Goal: Information Seeking & Learning: Check status

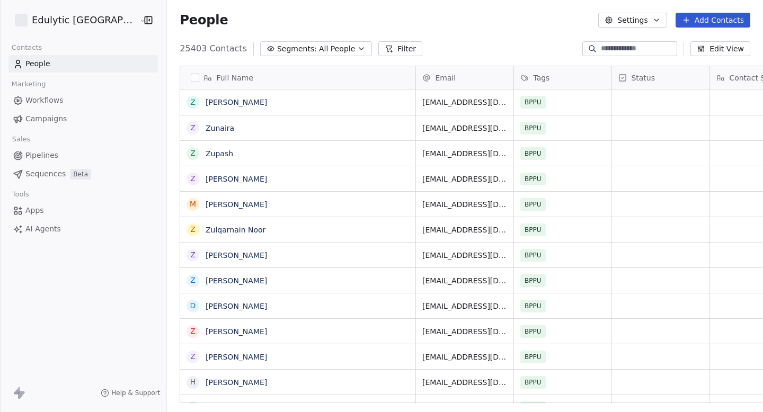
scroll to position [363, 620]
click at [71, 103] on link "Workflows" at bounding box center [83, 100] width 150 height 17
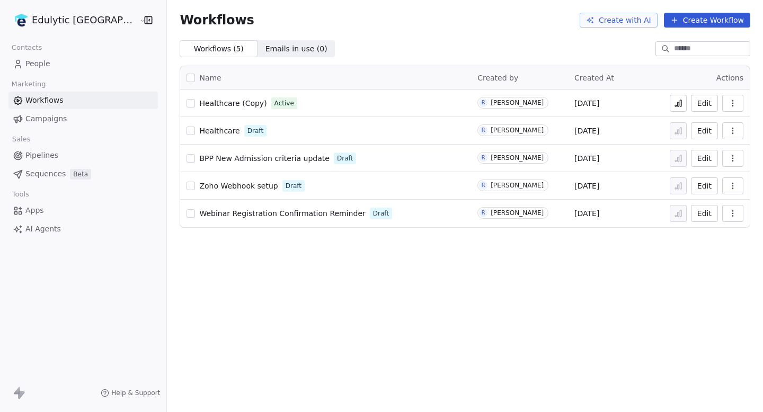
click at [67, 115] on link "Campaigns" at bounding box center [83, 118] width 150 height 17
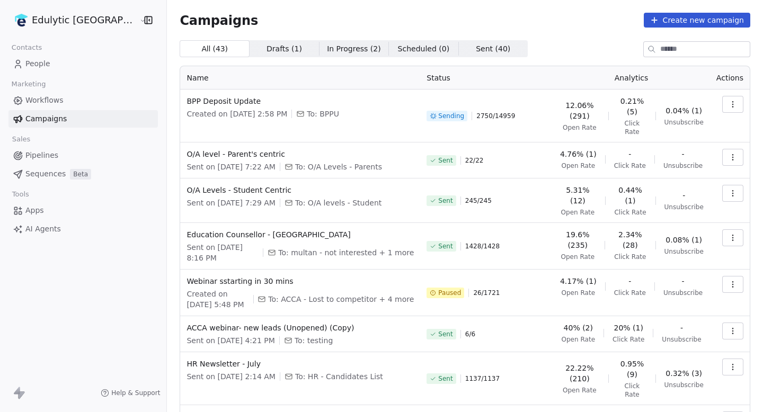
click at [725, 96] on button "button" at bounding box center [733, 104] width 21 height 17
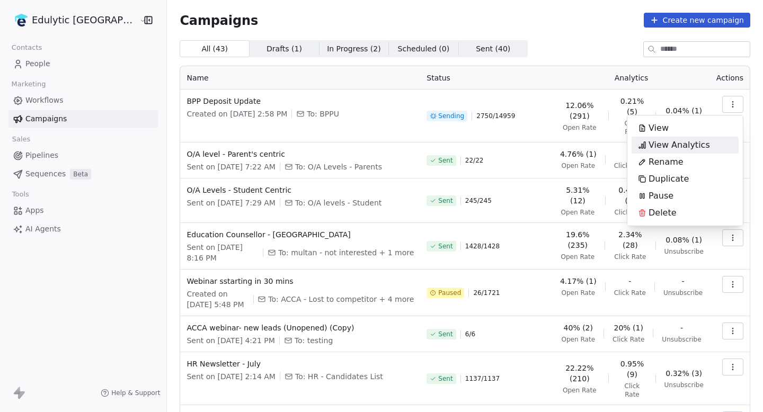
click at [679, 145] on span "View Analytics" at bounding box center [680, 145] width 62 height 13
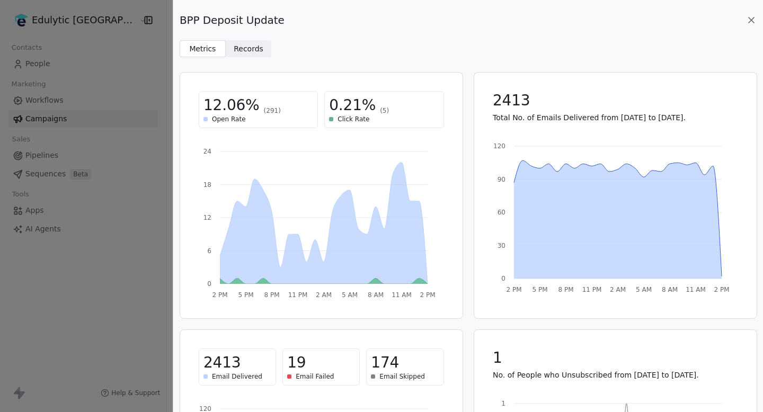
click at [256, 45] on span "Records" at bounding box center [249, 48] width 30 height 11
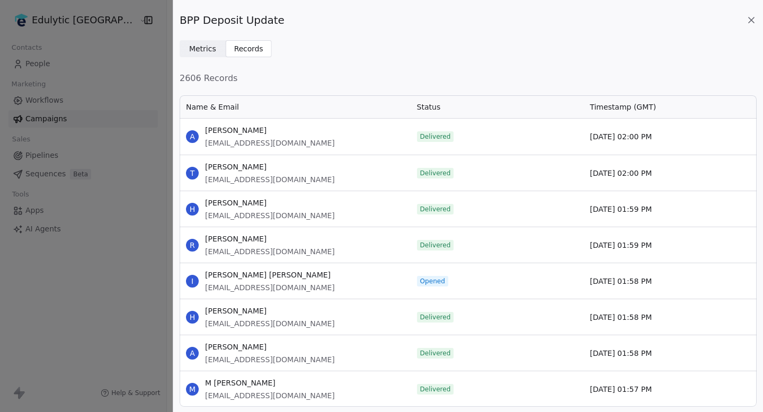
scroll to position [313, 577]
drag, startPoint x: 584, startPoint y: 134, endPoint x: 675, endPoint y: 134, distance: 91.7
click at [675, 134] on div "[DATE] 02:00 PM" at bounding box center [670, 137] width 173 height 36
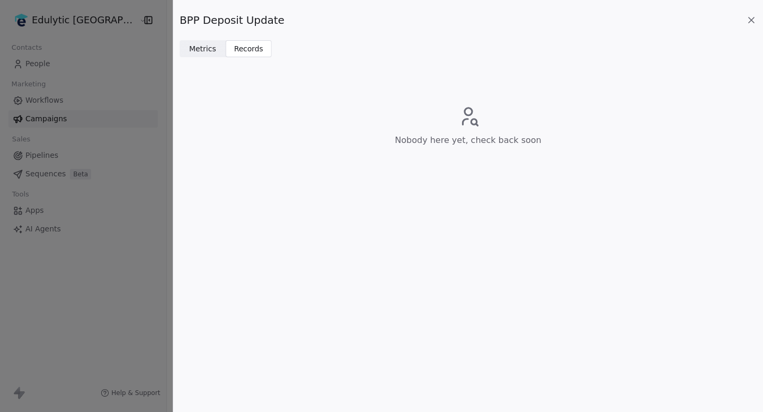
click at [753, 15] on icon at bounding box center [752, 20] width 11 height 11
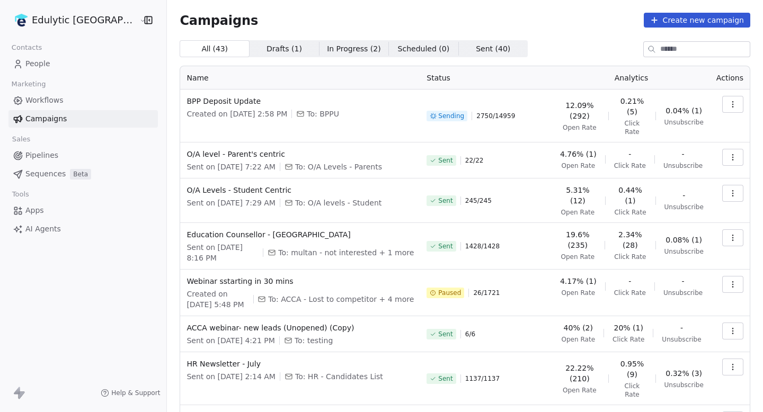
click at [735, 107] on icon "button" at bounding box center [733, 104] width 8 height 8
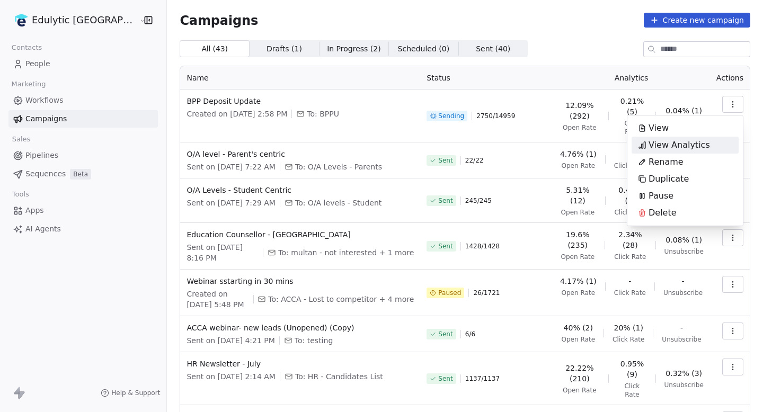
click at [688, 143] on span "View Analytics" at bounding box center [680, 145] width 62 height 13
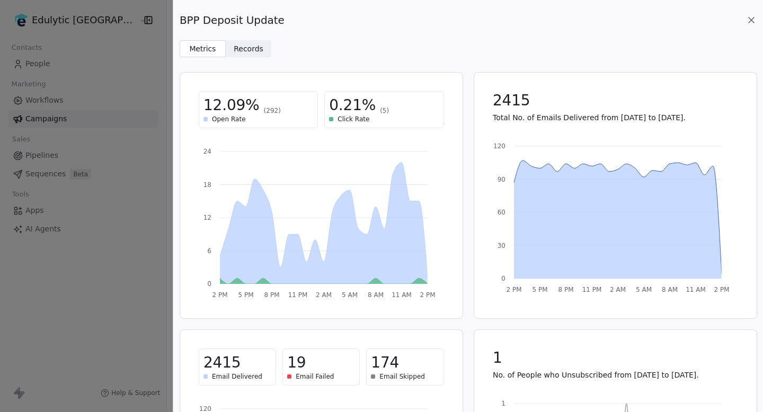
click at [242, 47] on span "Records" at bounding box center [249, 48] width 30 height 11
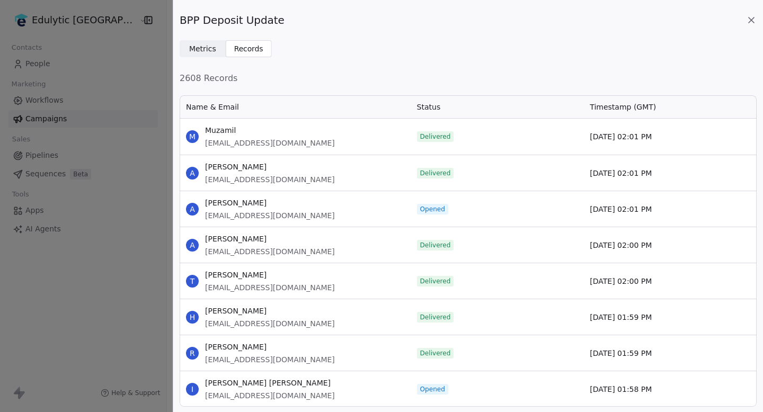
click at [626, 138] on span "[DATE] 02:01 PM" at bounding box center [621, 136] width 62 height 11
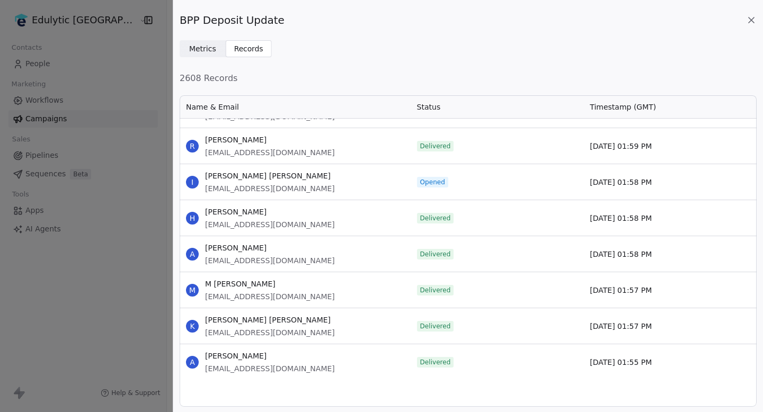
scroll to position [0, 0]
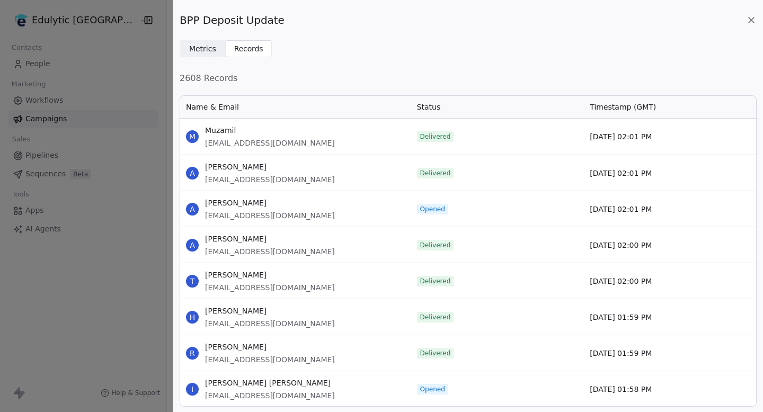
click at [755, 20] on icon at bounding box center [752, 20] width 11 height 11
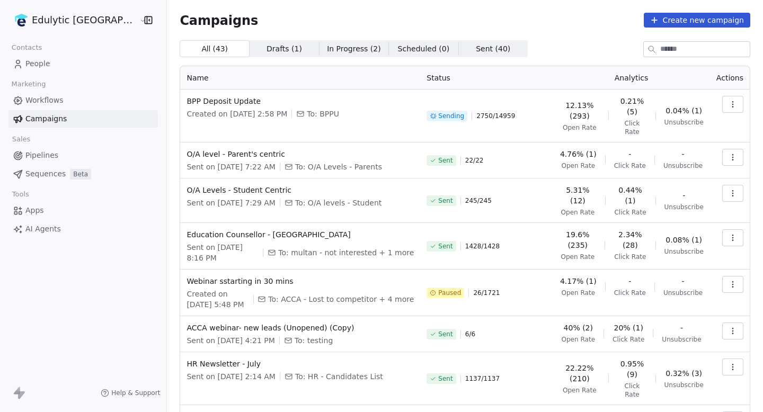
click at [734, 109] on button "button" at bounding box center [733, 104] width 21 height 17
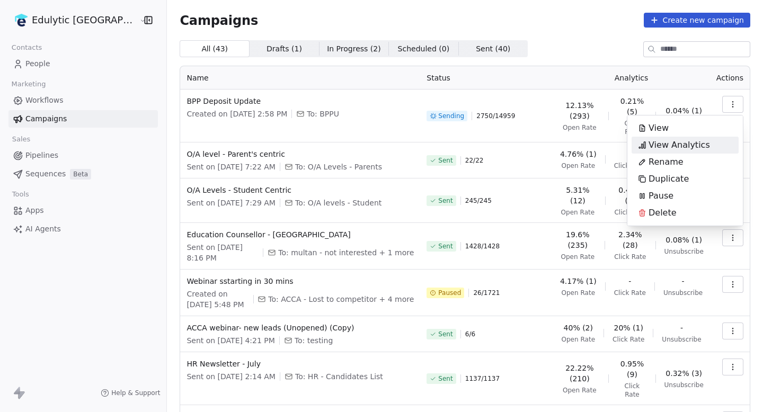
click at [706, 143] on span "View Analytics" at bounding box center [680, 145] width 62 height 13
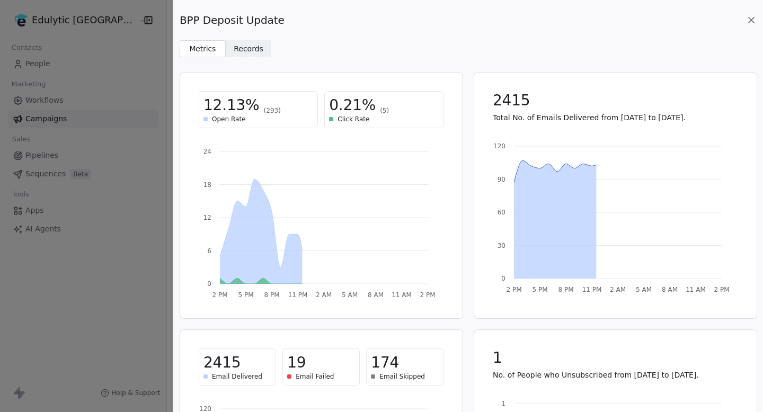
click at [249, 43] on span "Records" at bounding box center [249, 48] width 30 height 11
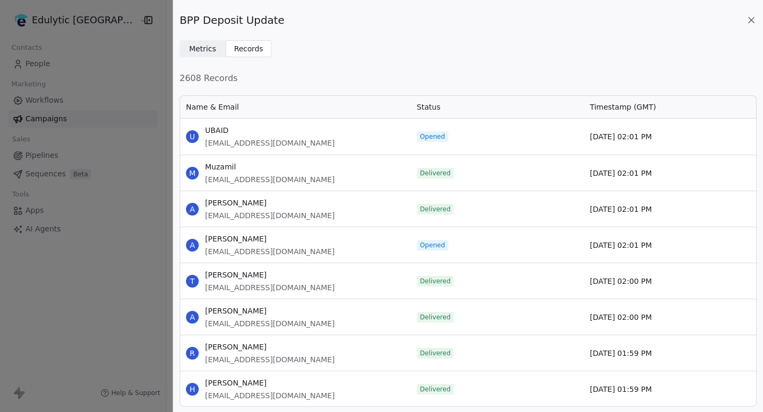
scroll to position [313, 577]
drag, startPoint x: 588, startPoint y: 139, endPoint x: 683, endPoint y: 139, distance: 94.9
click at [683, 139] on div "[DATE] 02:01 PM" at bounding box center [670, 137] width 173 height 36
click at [753, 21] on icon at bounding box center [751, 19] width 5 height 5
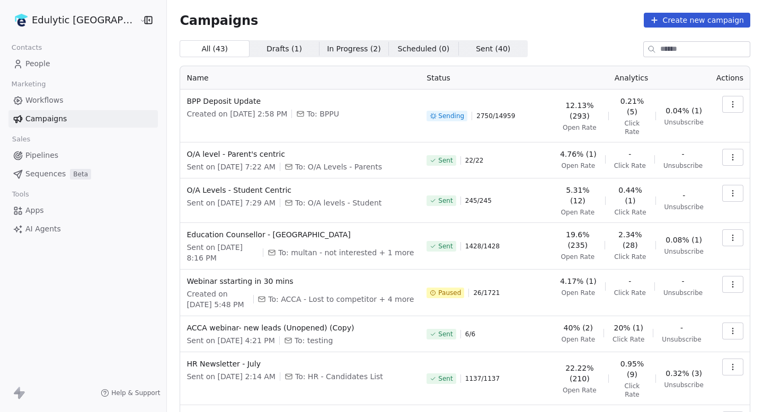
click at [732, 101] on icon "button" at bounding box center [733, 104] width 8 height 8
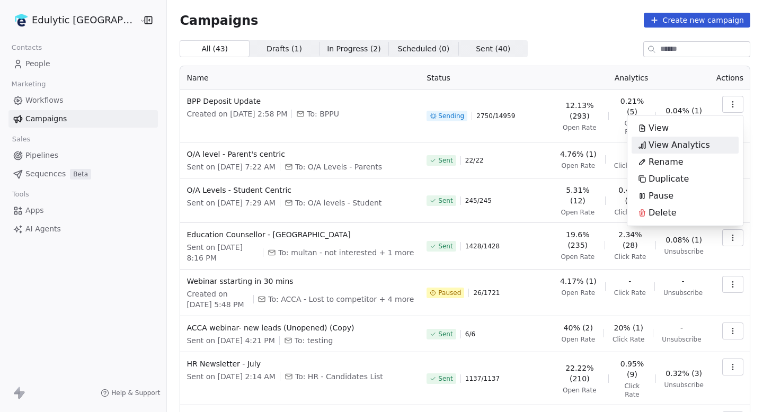
click at [676, 139] on span "View Analytics" at bounding box center [680, 145] width 62 height 13
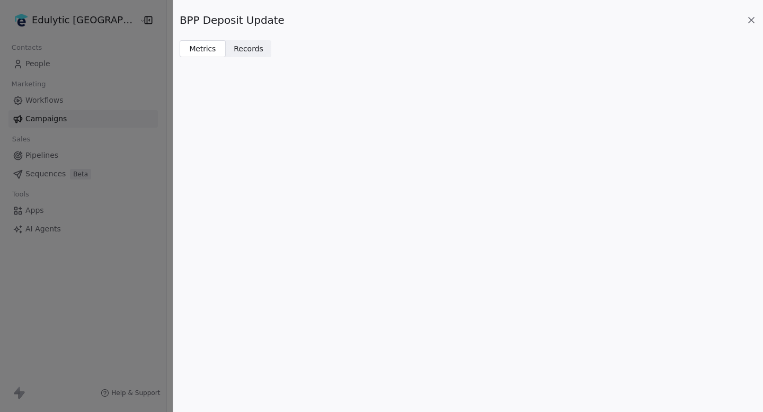
click at [258, 54] on span "Records" at bounding box center [249, 48] width 30 height 11
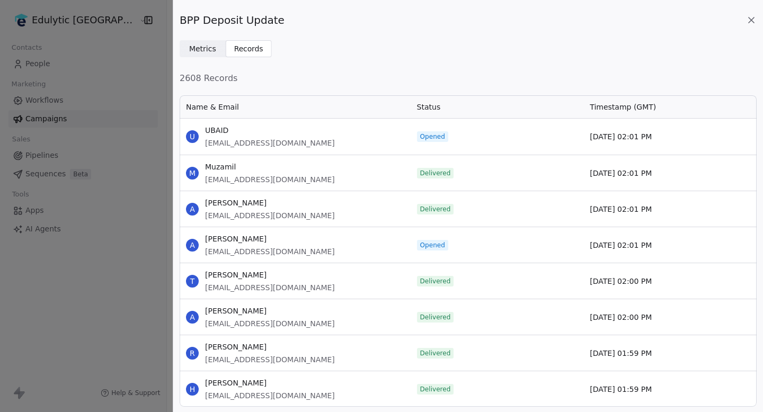
click at [751, 21] on icon at bounding box center [752, 20] width 11 height 11
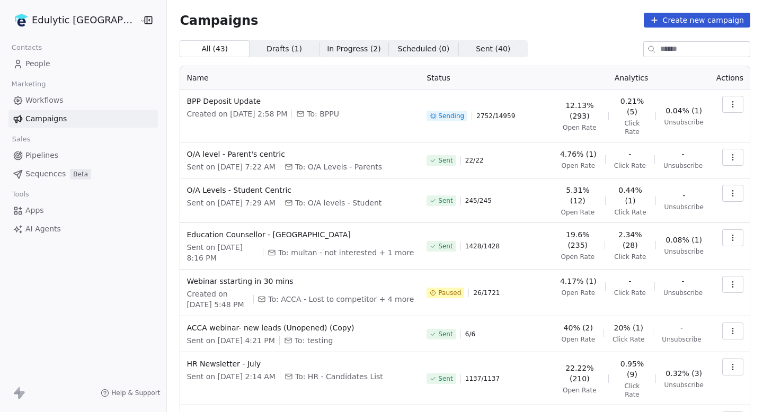
click at [737, 102] on icon "button" at bounding box center [733, 104] width 8 height 8
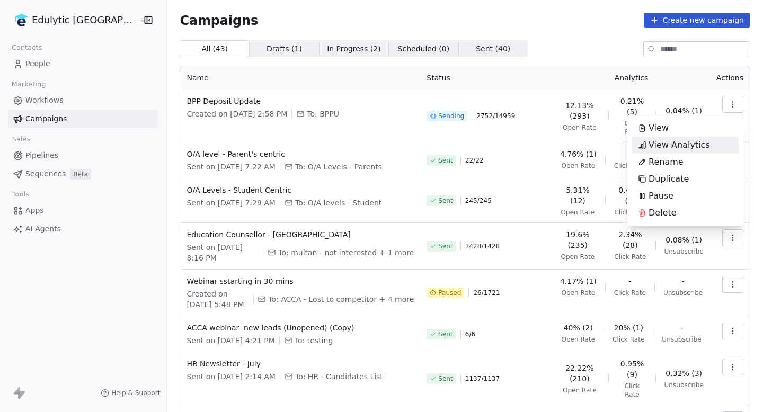
click at [681, 145] on span "View Analytics" at bounding box center [680, 145] width 62 height 13
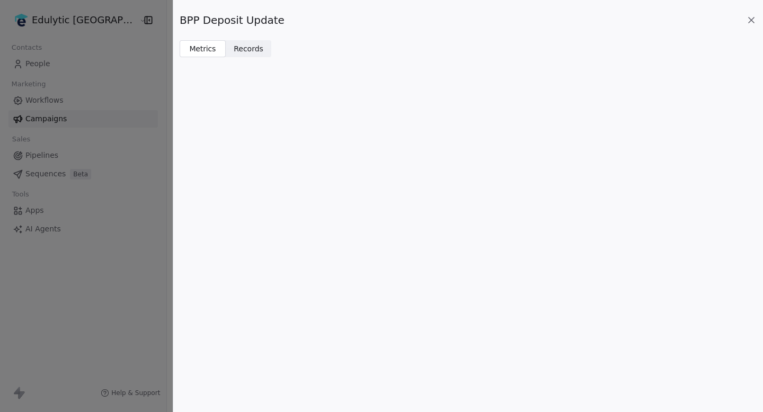
click at [259, 52] on span "Records" at bounding box center [249, 48] width 30 height 11
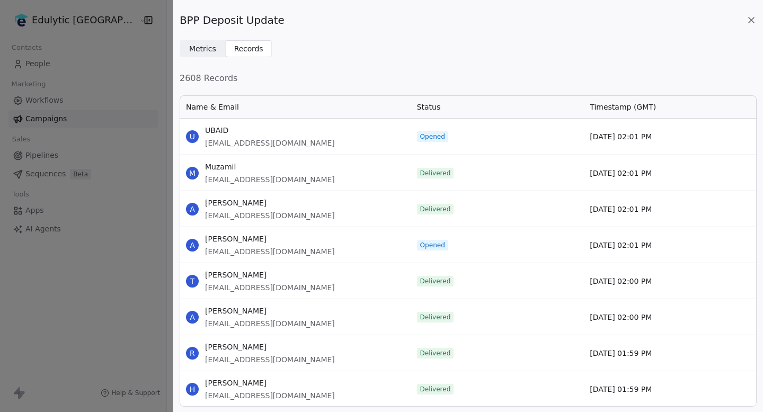
click at [135, 59] on div "BPP Deposit Update Metrics Metrics Records Records 2608 Records Name & Email St…" at bounding box center [381, 206] width 763 height 412
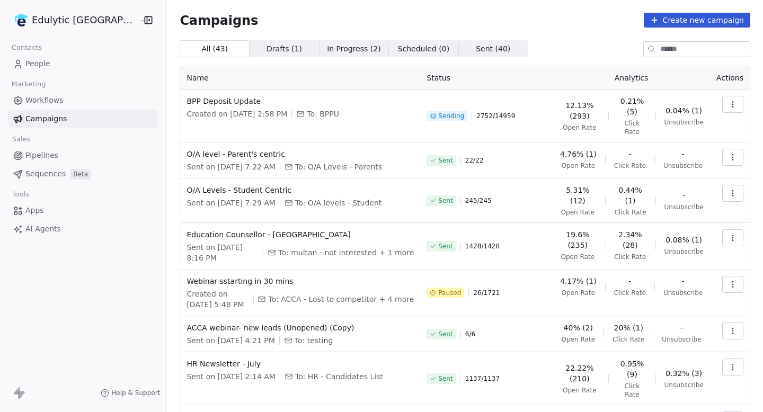
click at [733, 102] on icon "button" at bounding box center [733, 104] width 8 height 8
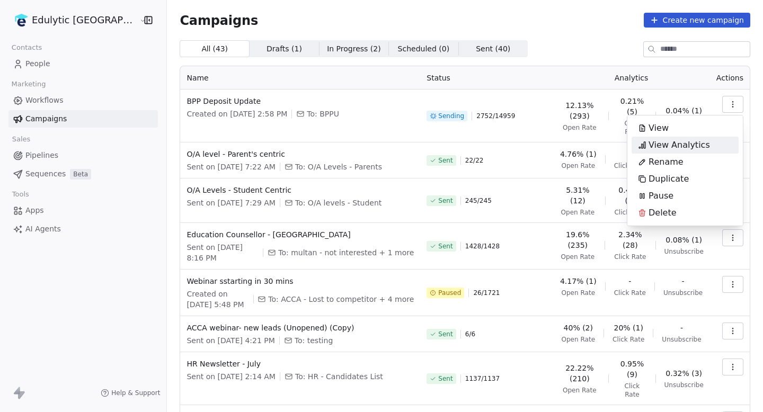
click at [684, 147] on span "View Analytics" at bounding box center [680, 145] width 62 height 13
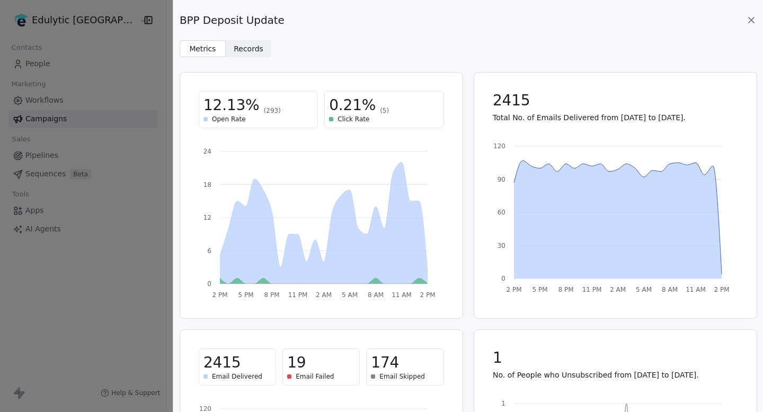
click at [262, 48] on span "Records Records" at bounding box center [249, 48] width 46 height 17
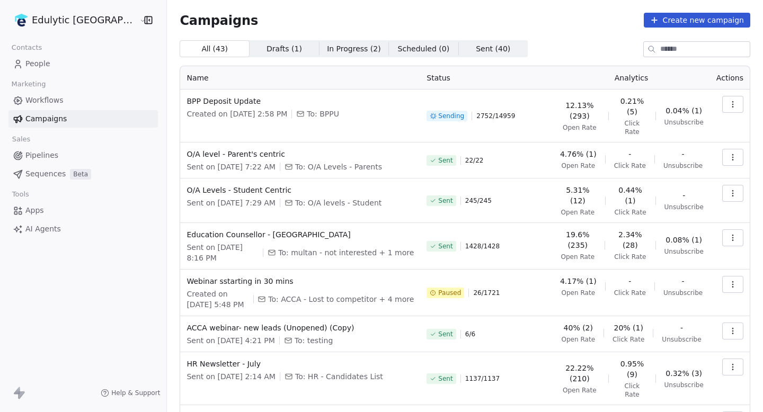
click at [734, 106] on icon "button" at bounding box center [733, 104] width 8 height 8
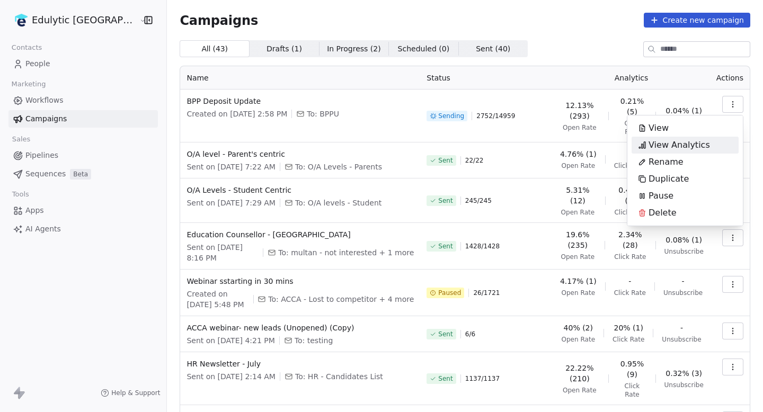
click at [653, 146] on span "View Analytics" at bounding box center [680, 145] width 62 height 13
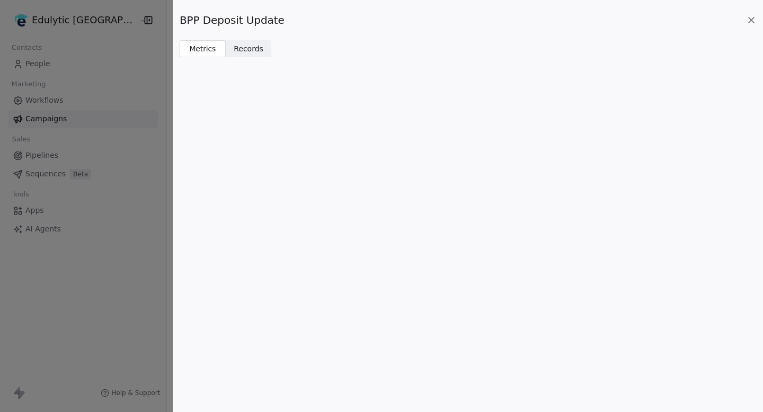
click at [249, 43] on span "Records" at bounding box center [249, 48] width 30 height 11
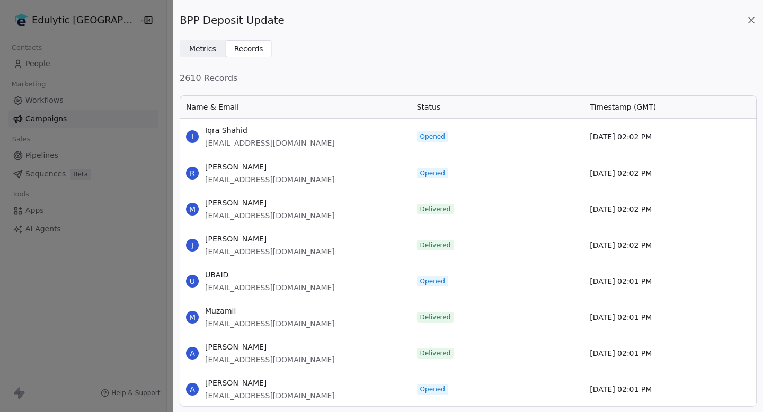
scroll to position [17, 0]
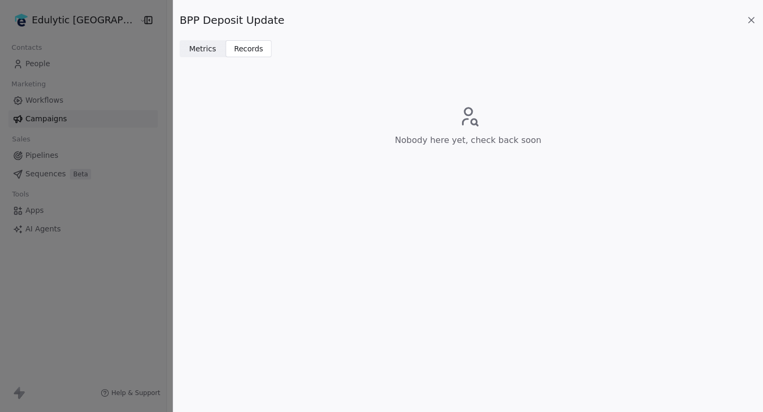
click at [113, 68] on div "BPP Deposit Update Metrics Metrics Records Records Nobody here yet, check back …" at bounding box center [381, 206] width 763 height 412
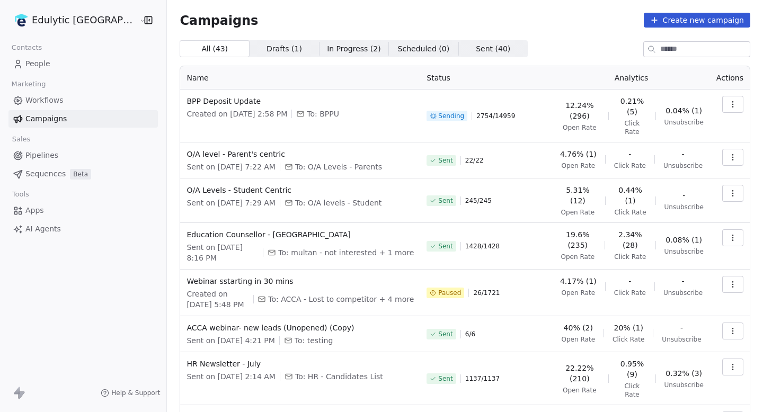
click at [735, 100] on button "button" at bounding box center [733, 104] width 21 height 17
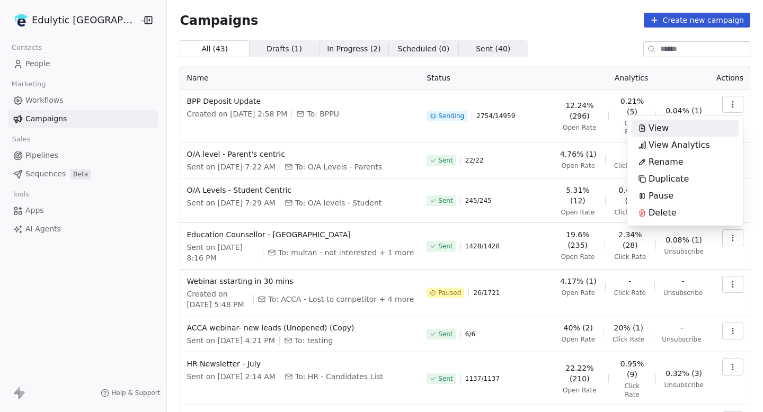
click at [611, 73] on html "Edulytic UK Contacts People Marketing Workflows Campaigns Sales Pipelines Seque…" at bounding box center [381, 206] width 763 height 412
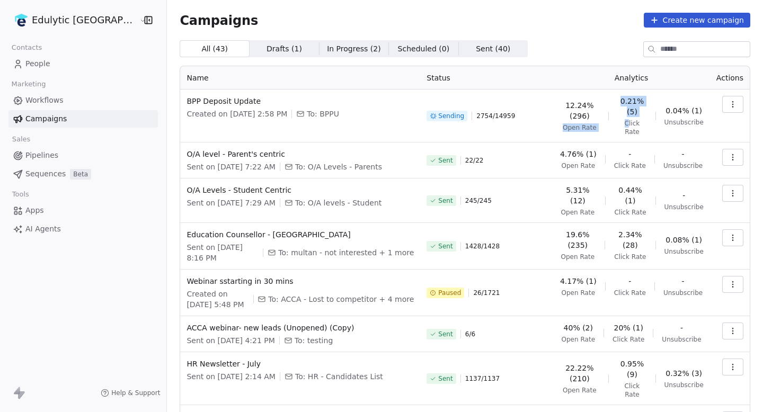
drag, startPoint x: 559, startPoint y: 124, endPoint x: 623, endPoint y: 124, distance: 63.6
click at [623, 124] on div "12.24% (296) Open Rate 0.21% (5) Click Rate 0.04% (1) Unsubscribe" at bounding box center [631, 116] width 145 height 40
click at [623, 124] on span "Click Rate" at bounding box center [633, 127] width 30 height 17
click at [220, 102] on span "BPP Deposit Update" at bounding box center [300, 101] width 227 height 11
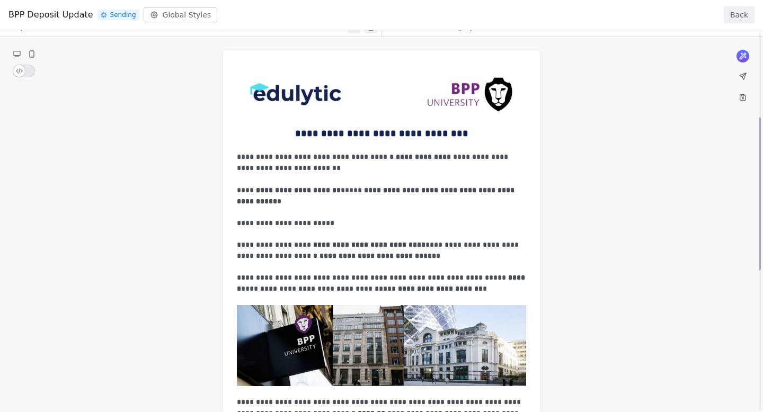
scroll to position [0, 0]
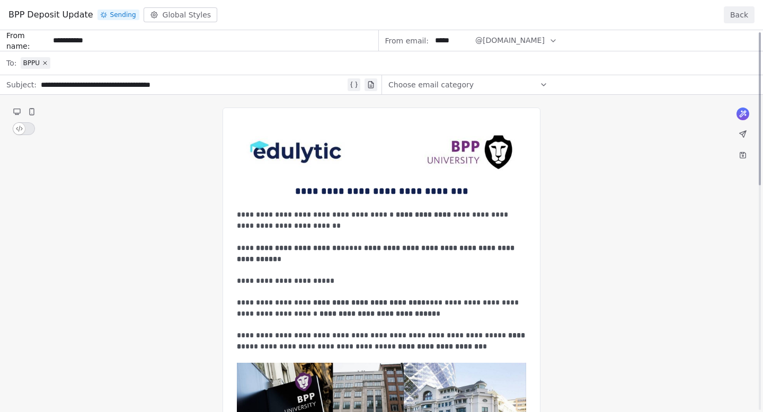
click at [735, 10] on button "Back" at bounding box center [739, 14] width 31 height 17
